Goal: Information Seeking & Learning: Find specific page/section

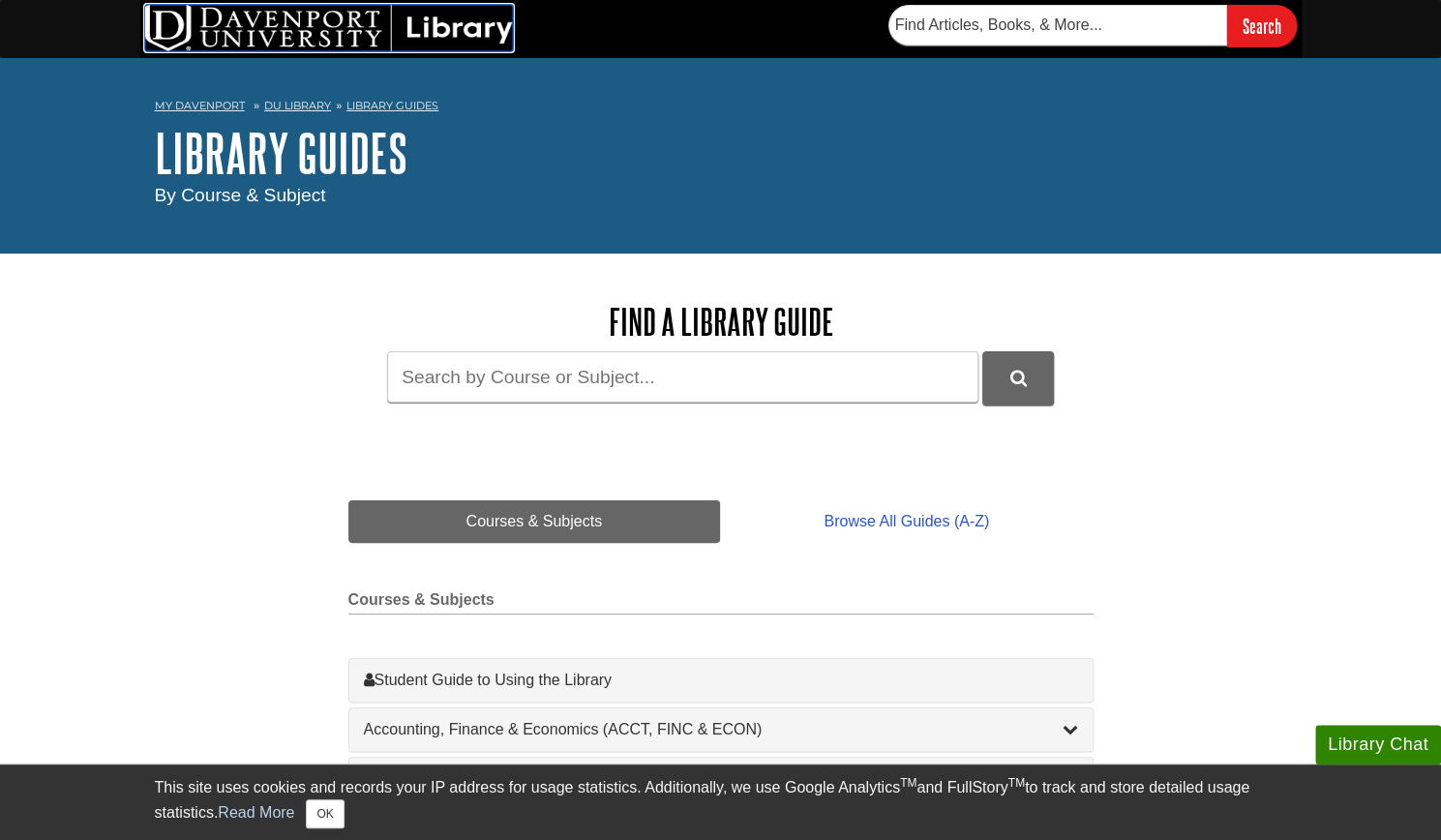
click at [477, 14] on img at bounding box center [329, 28] width 368 height 47
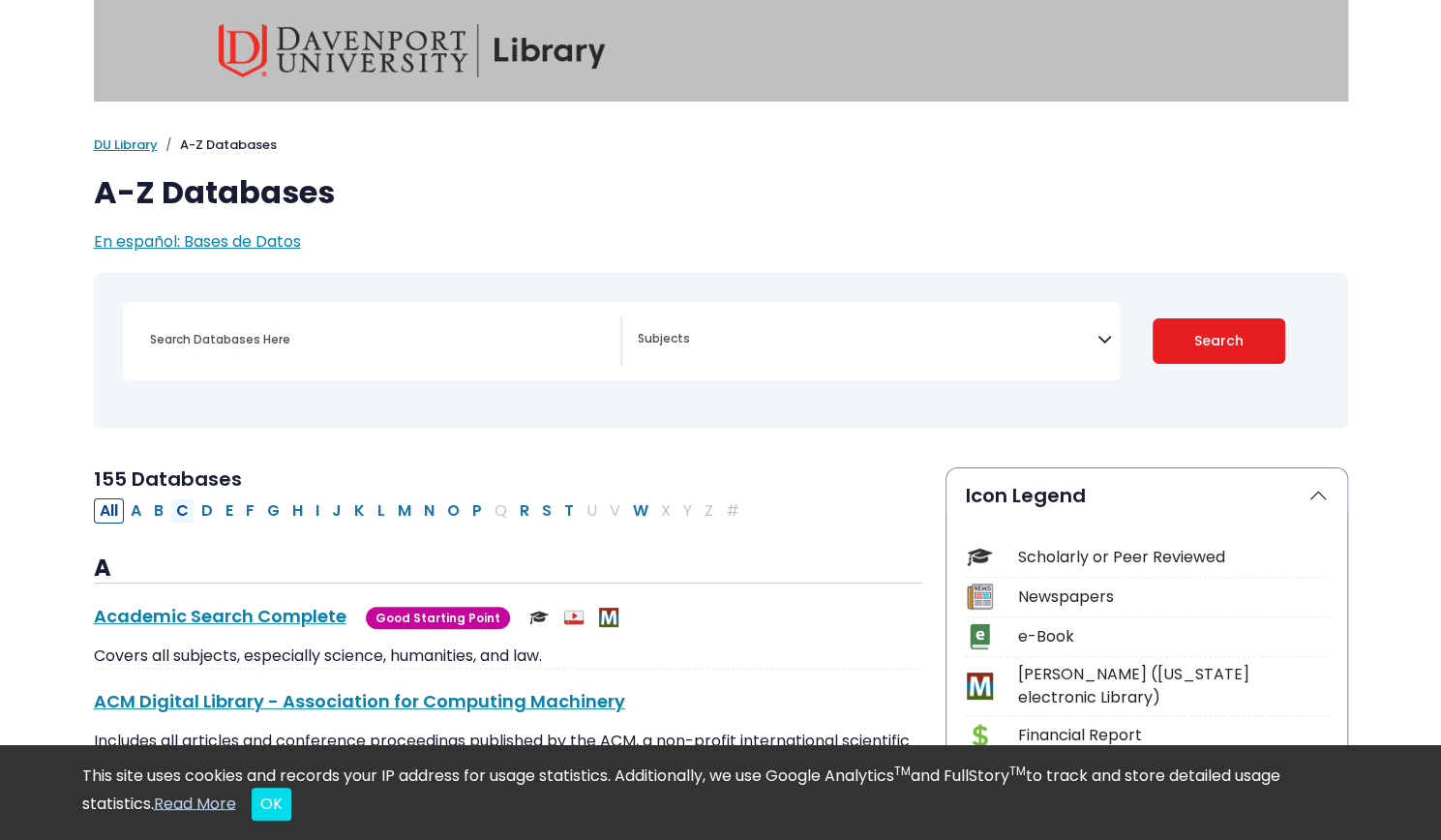
click at [174, 504] on button "C" at bounding box center [182, 510] width 24 height 25
select select "Database Subject Filter"
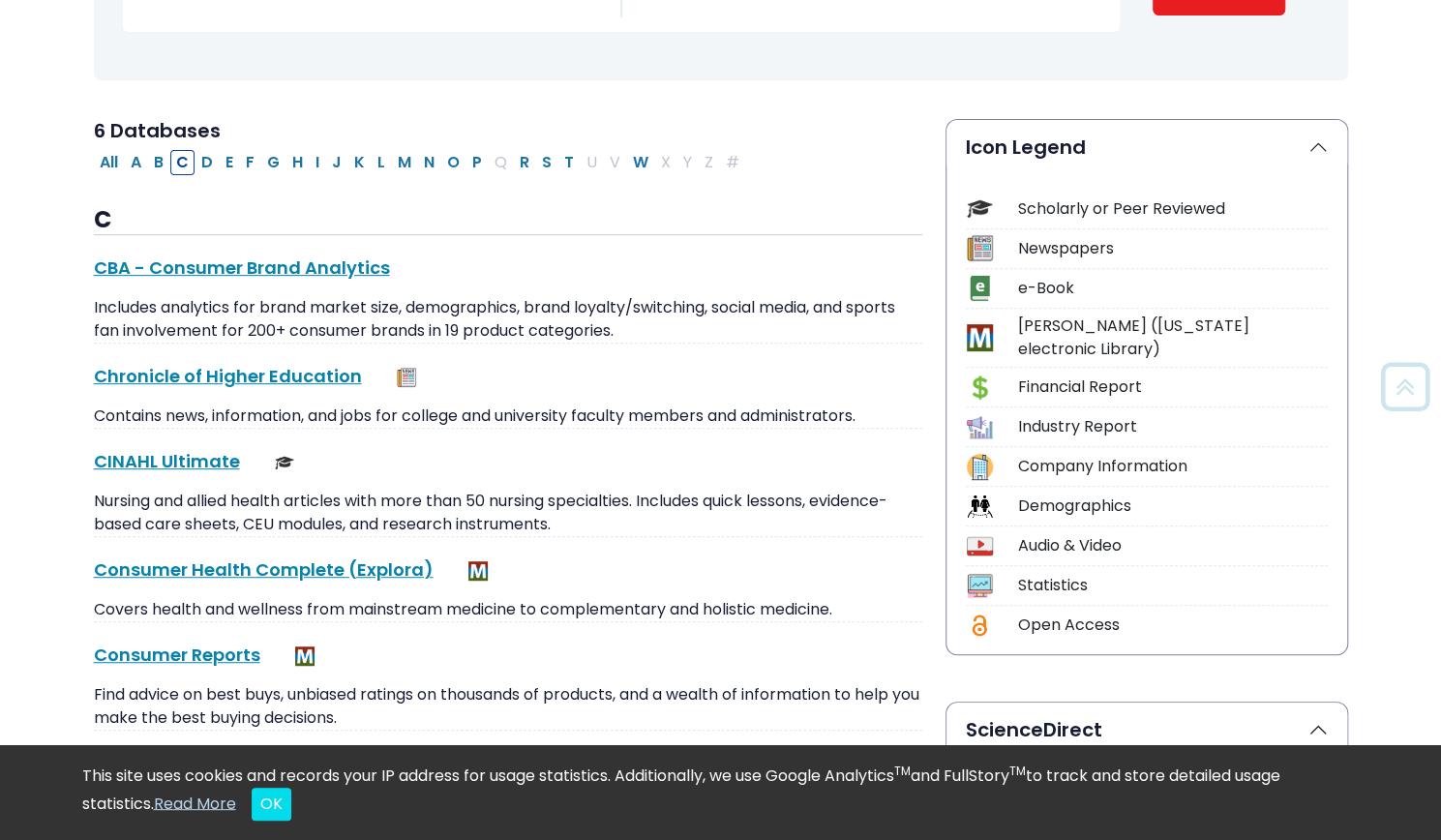
scroll to position [349, 0]
click at [182, 472] on div "CINAHL Ultimate This link opens in a new window Nursing and allied health artic…" at bounding box center [507, 492] width 828 height 89
click at [175, 460] on link "CINAHL Ultimate This link opens in a new window" at bounding box center [166, 460] width 146 height 24
